Goal: Register for event/course

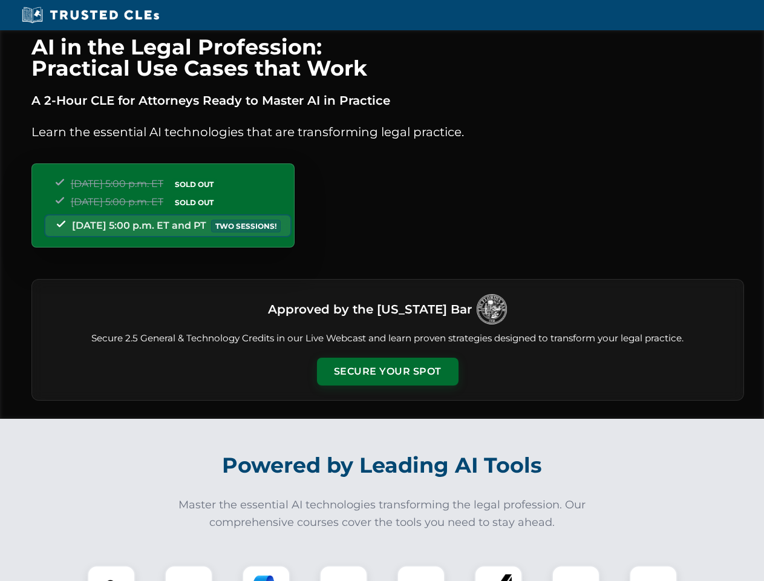
click at [387, 372] on button "Secure Your Spot" at bounding box center [388, 372] width 142 height 28
click at [111, 573] on img at bounding box center [111, 589] width 35 height 35
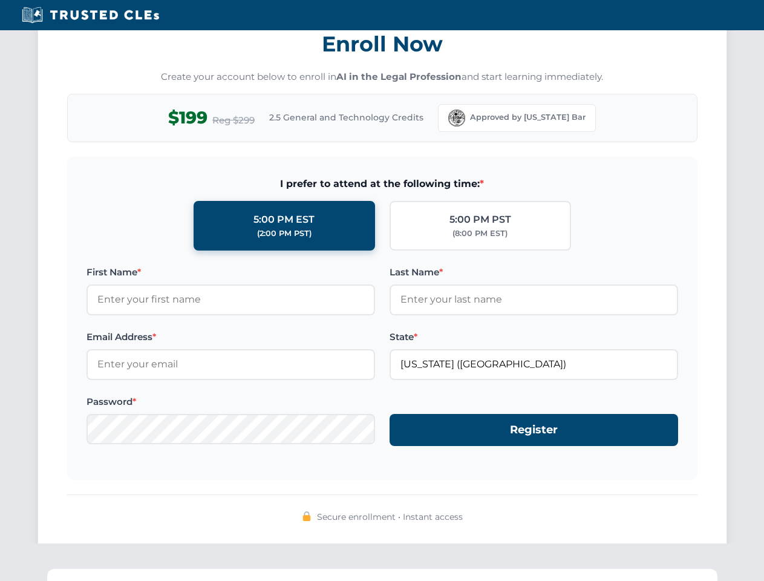
scroll to position [1188, 0]
